Goal: Check status: Check status

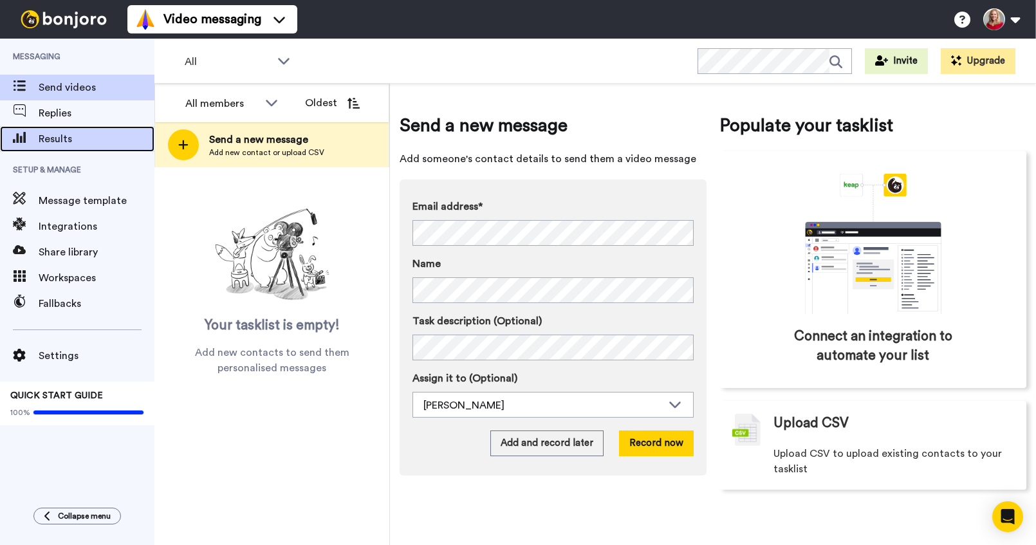
click at [57, 140] on span "Results" at bounding box center [97, 138] width 116 height 15
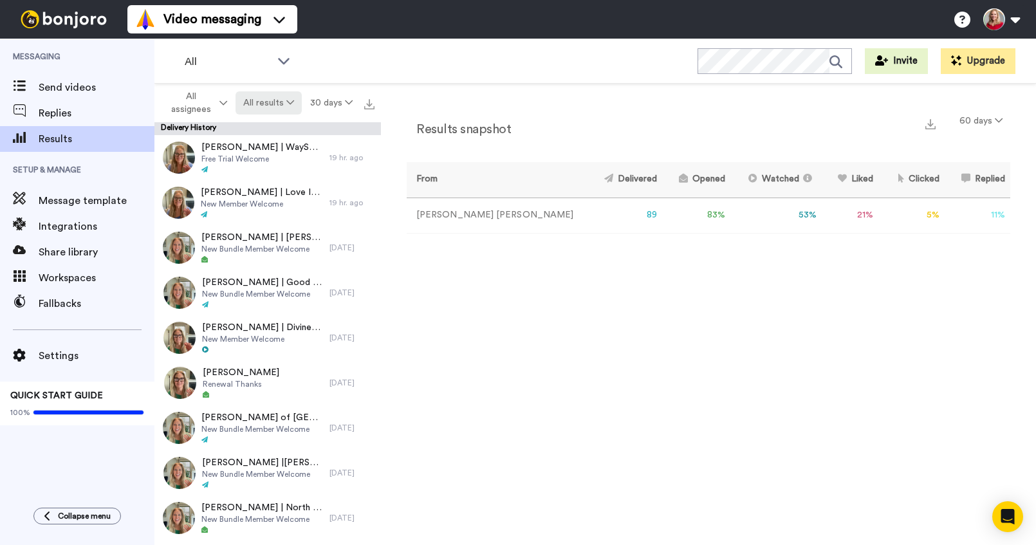
click at [278, 106] on button "All results" at bounding box center [269, 102] width 67 height 23
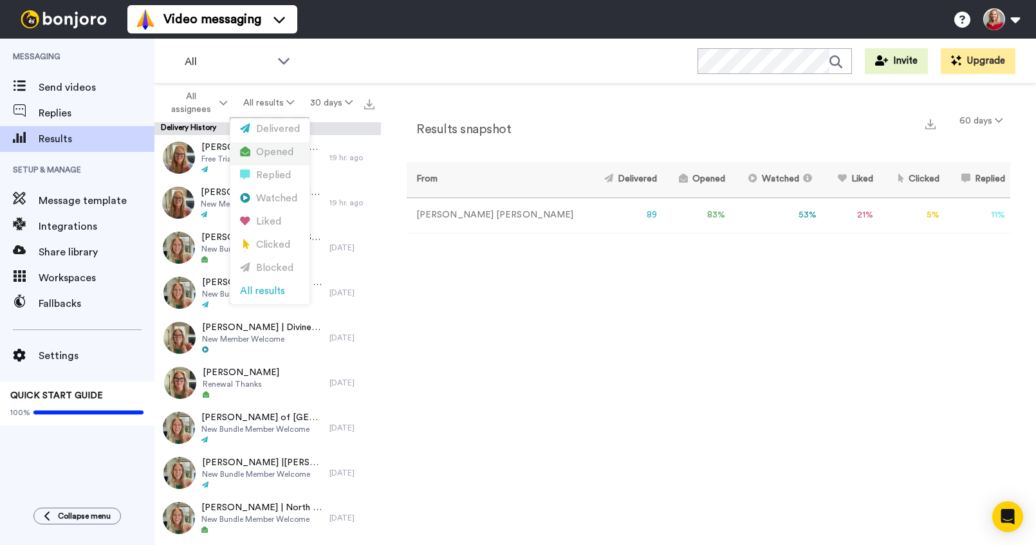
click at [270, 150] on div "Opened" at bounding box center [270, 152] width 60 height 14
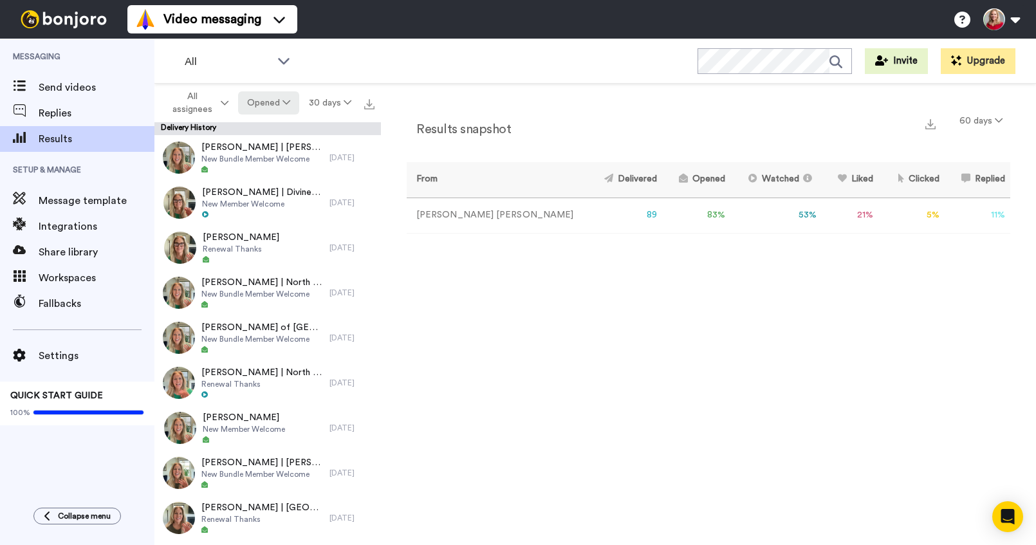
click at [263, 104] on button "Opened" at bounding box center [269, 102] width 62 height 23
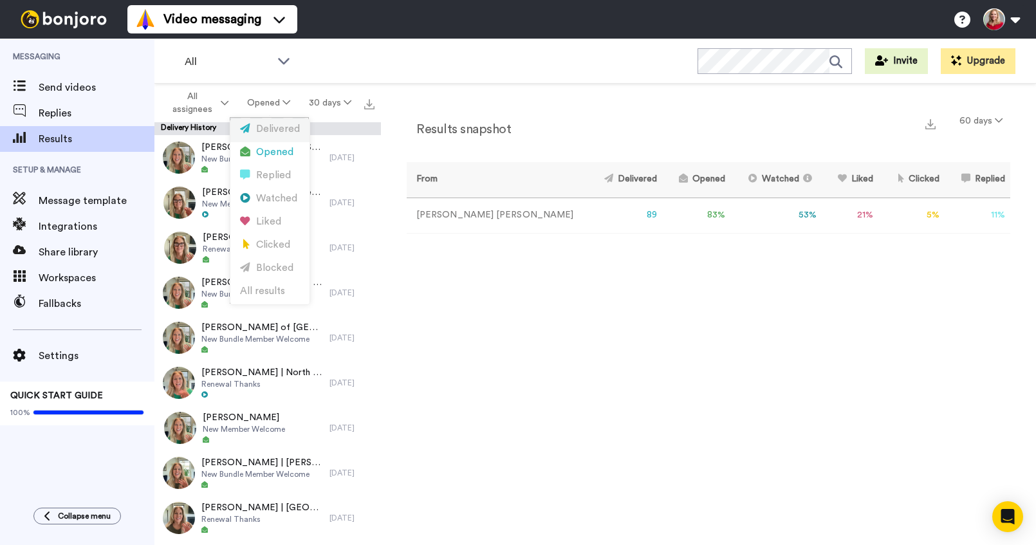
click at [263, 122] on div "Delivered" at bounding box center [270, 129] width 60 height 14
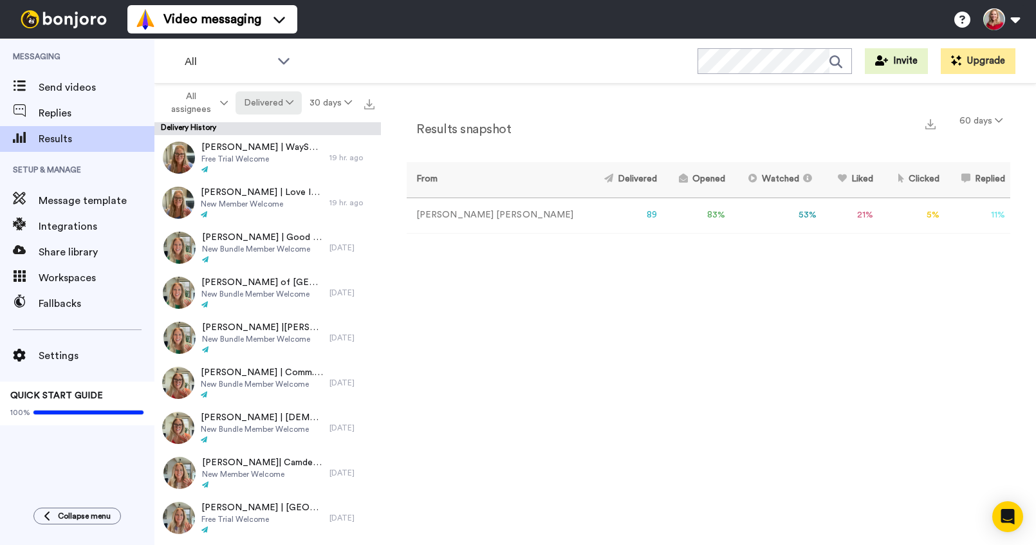
click at [261, 104] on button "Delivered" at bounding box center [269, 102] width 66 height 23
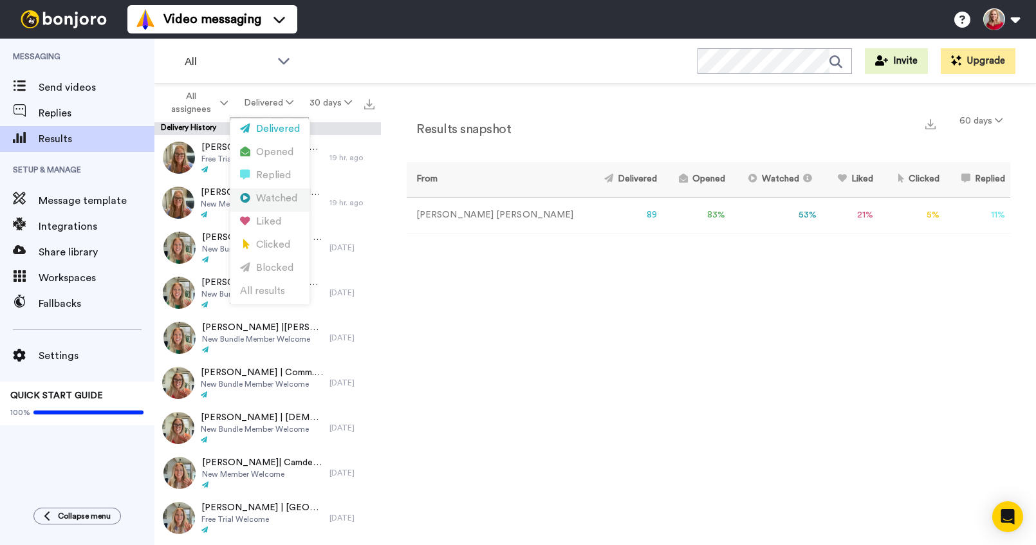
click at [265, 196] on div "Watched" at bounding box center [270, 199] width 60 height 14
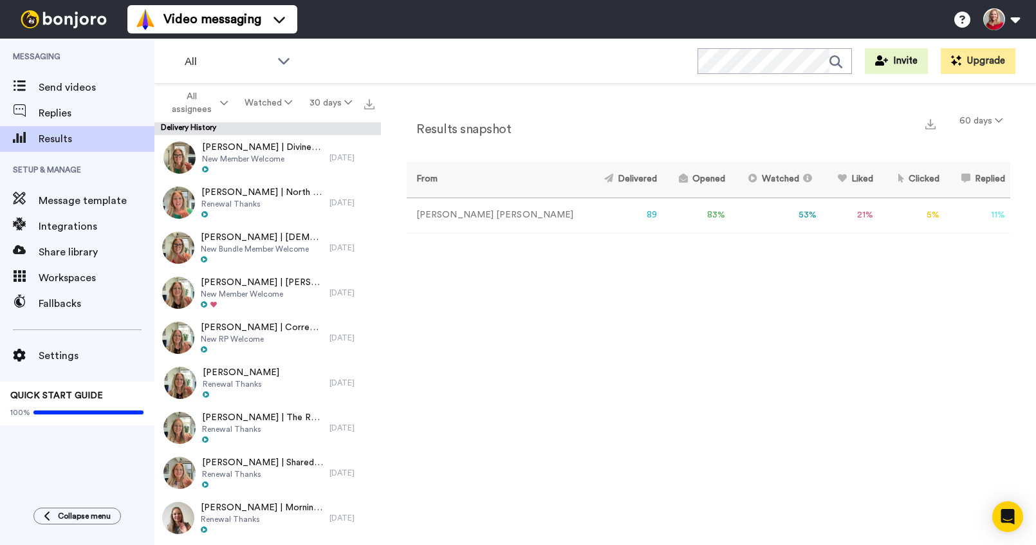
click at [662, 183] on th "Opened" at bounding box center [696, 179] width 68 height 35
click at [273, 101] on button "Watched" at bounding box center [268, 102] width 64 height 23
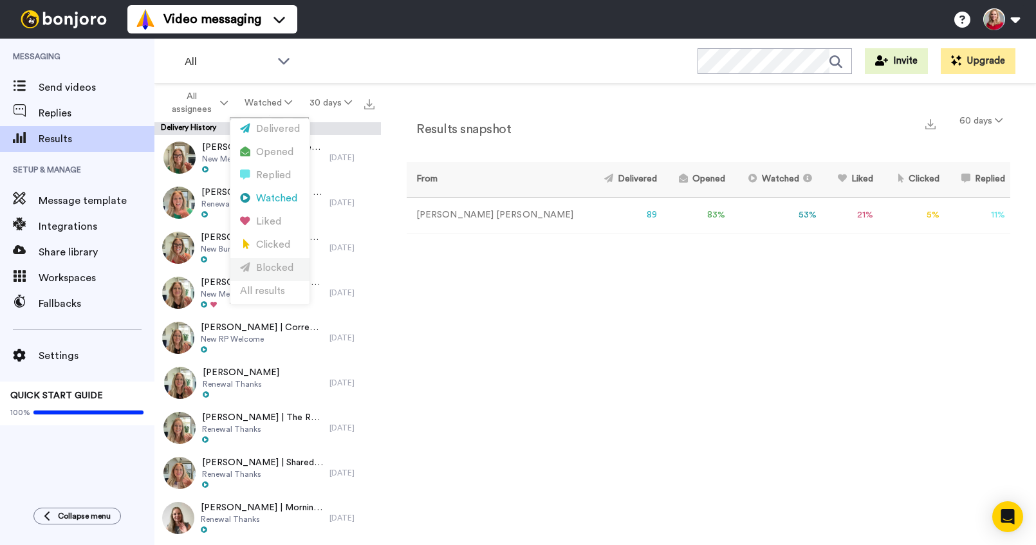
click at [265, 270] on div "Blocked" at bounding box center [270, 268] width 60 height 14
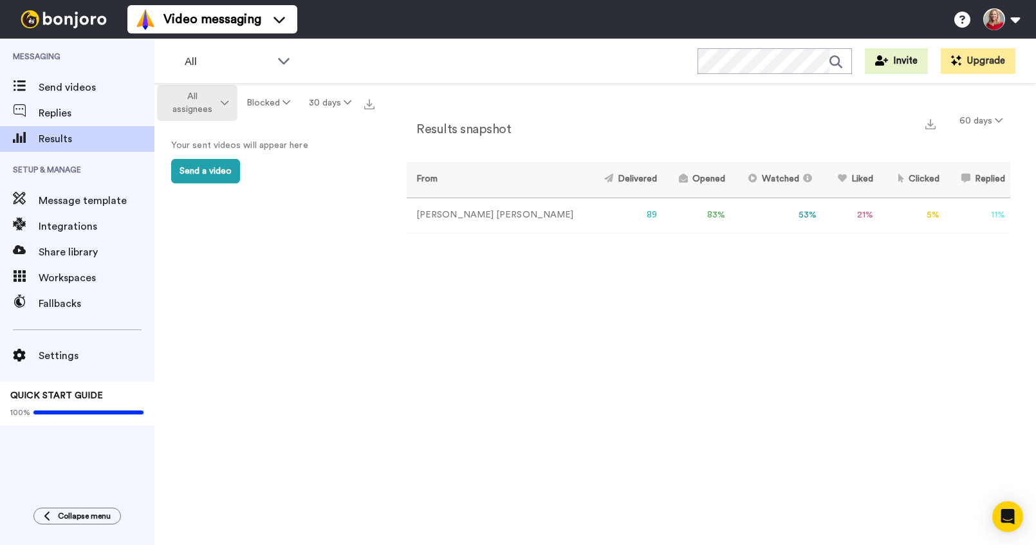
click at [194, 98] on span "All assignees" at bounding box center [192, 103] width 52 height 26
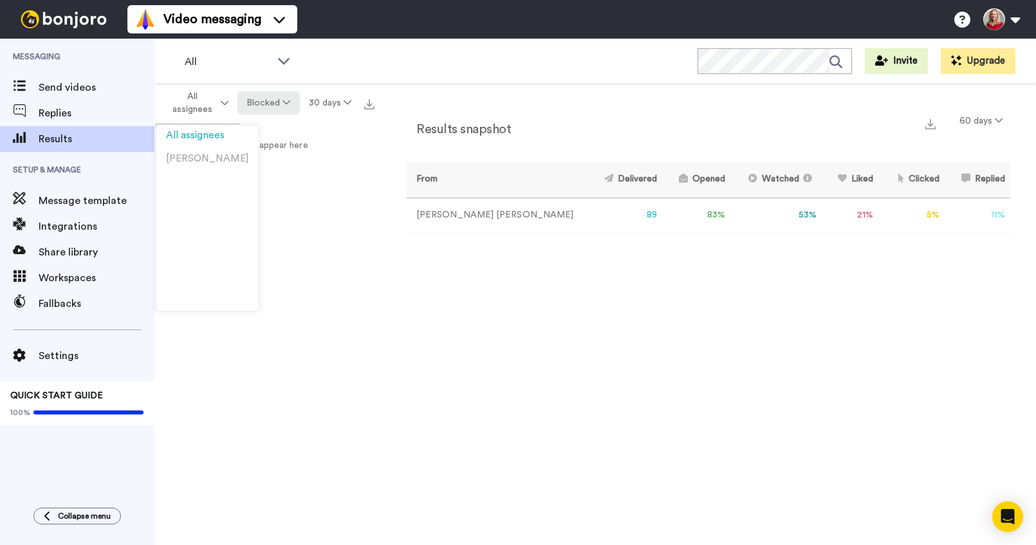
click at [268, 104] on button "Blocked" at bounding box center [269, 102] width 62 height 23
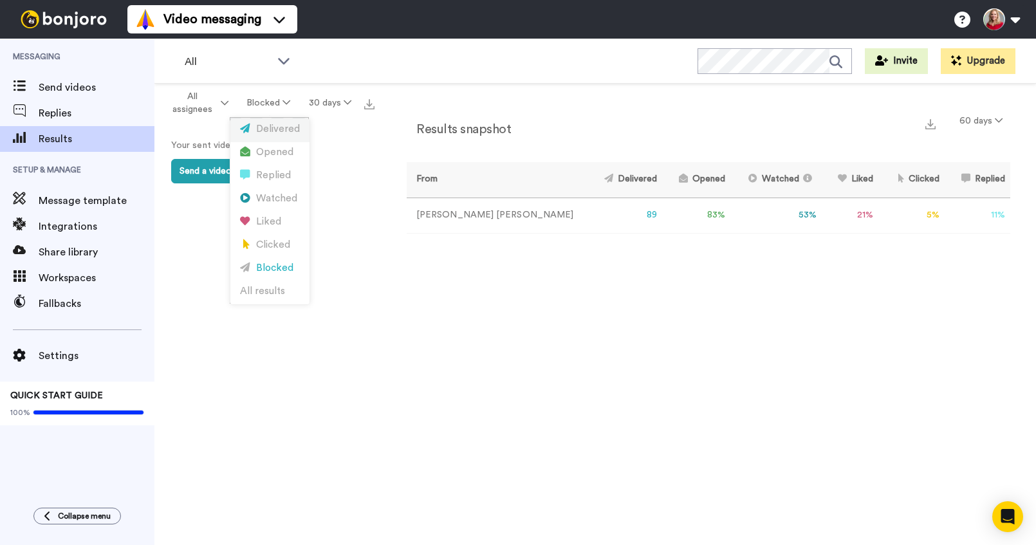
click at [271, 126] on div "Delivered" at bounding box center [270, 129] width 60 height 14
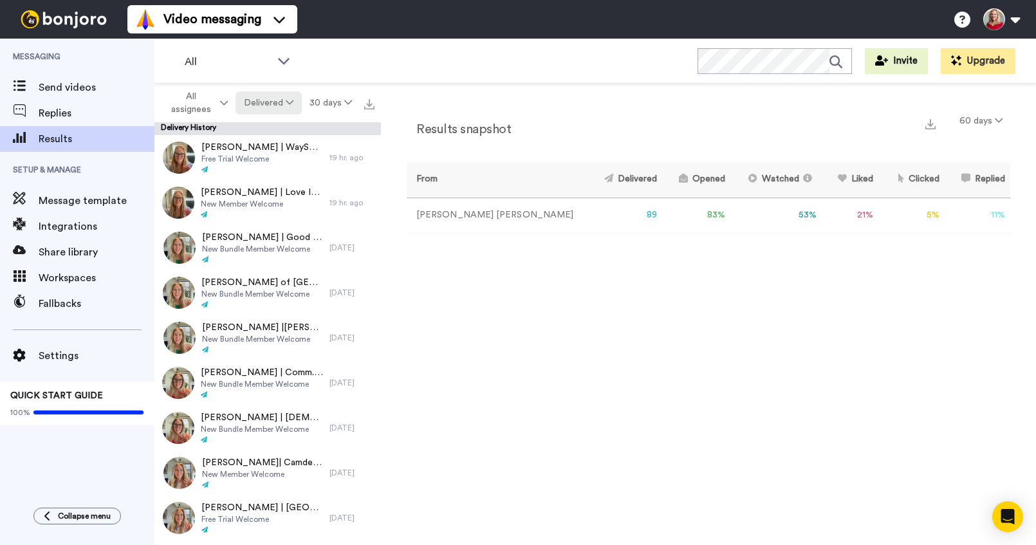
click at [283, 102] on button "Delivered" at bounding box center [269, 102] width 66 height 23
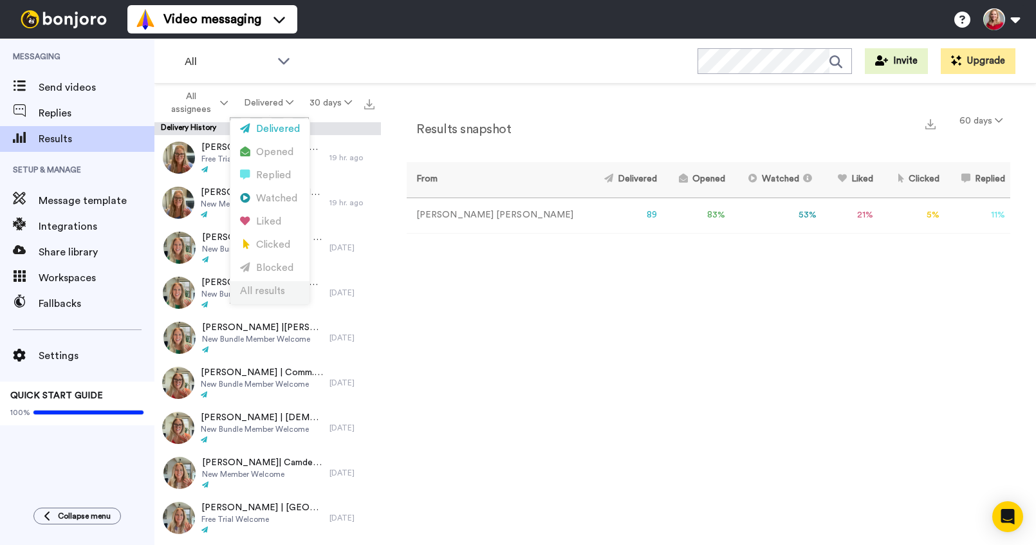
click at [281, 290] on div "All results" at bounding box center [270, 292] width 60 height 14
